Goal: Check status

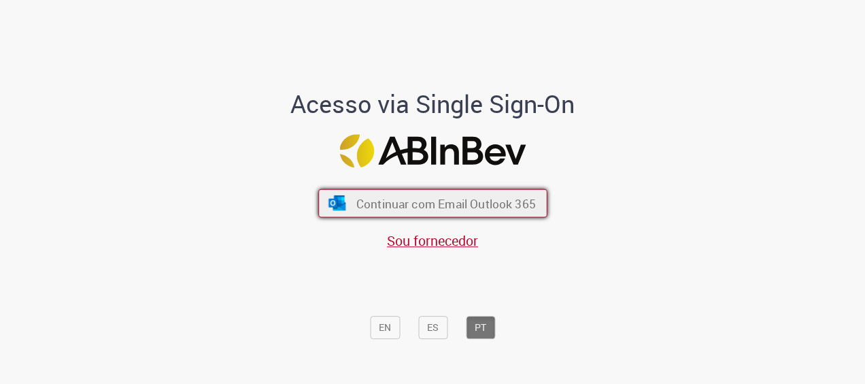
click at [395, 205] on span "Continuar com Email Outlook 365" at bounding box center [446, 203] width 180 height 16
click at [417, 201] on span "Continuar com Email Outlook 365" at bounding box center [446, 203] width 180 height 16
